Goal: Find specific page/section: Find specific page/section

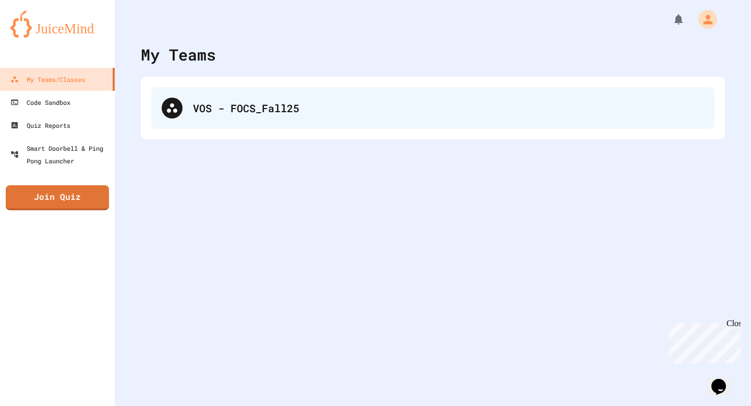
click at [437, 99] on div "VOS - FOCS_Fall25" at bounding box center [433, 108] width 564 height 42
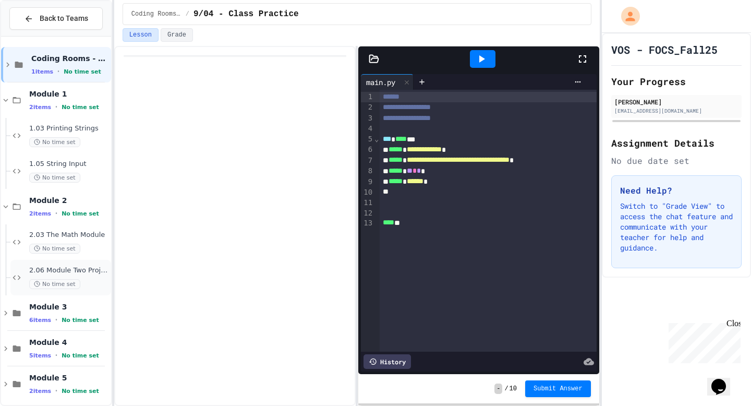
click at [70, 279] on span "No time set" at bounding box center [54, 284] width 51 height 10
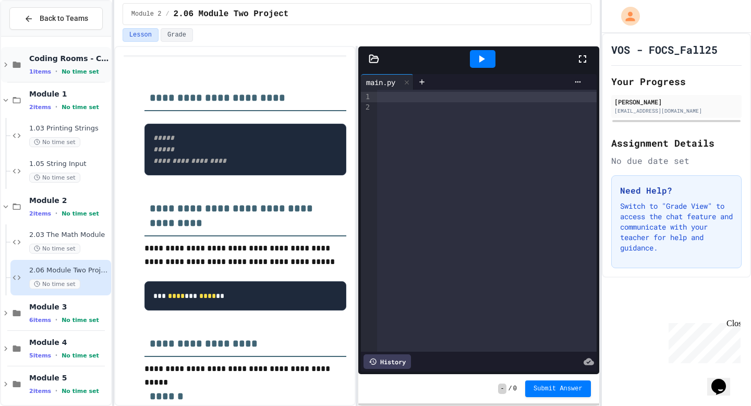
click at [6, 64] on icon at bounding box center [5, 65] width 3 height 5
